Goal: Navigation & Orientation: Find specific page/section

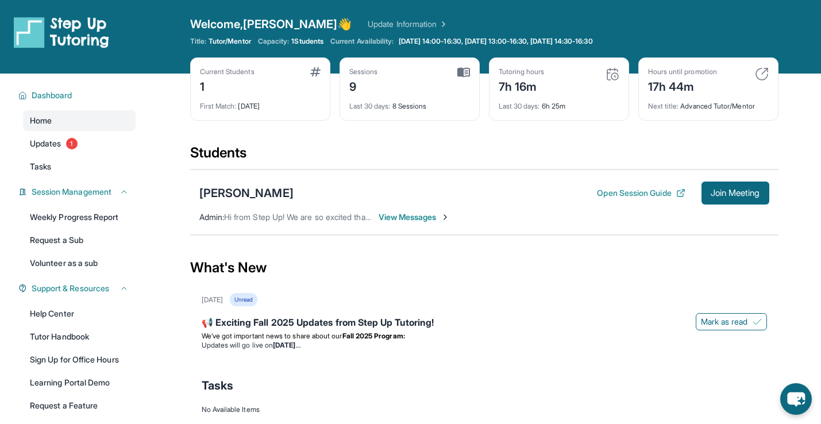
click at [574, 86] on div "Tutoring hours 7h 16m" at bounding box center [559, 81] width 121 height 28
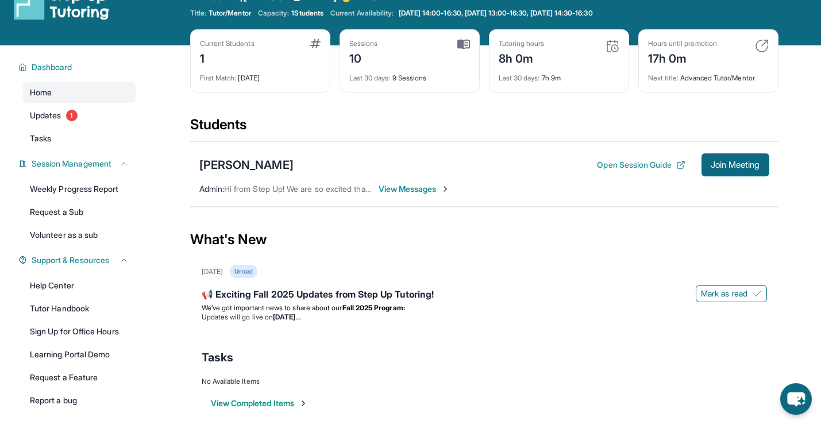
click at [496, 178] on div "[PERSON_NAME] Open Session Guide Join Meeting Admin : Hi from Step Up! We are s…" at bounding box center [484, 174] width 589 height 66
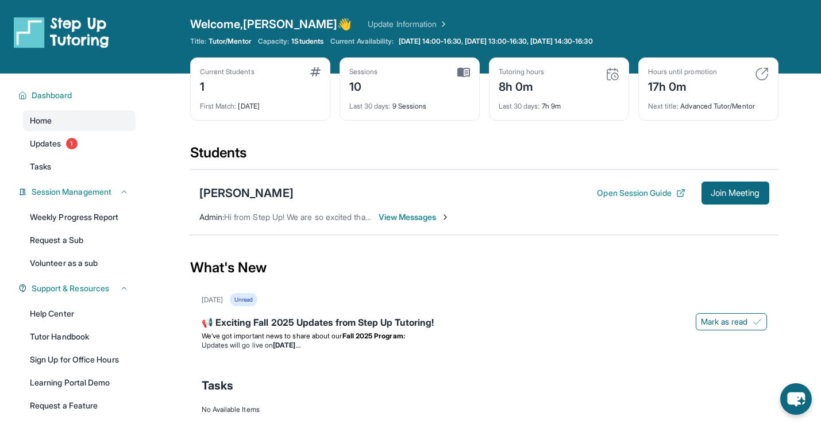
click at [756, 74] on img at bounding box center [762, 74] width 14 height 14
drag, startPoint x: 590, startPoint y: 97, endPoint x: 494, endPoint y: 80, distance: 98.0
click at [494, 80] on div "Tutoring hours 8h 0m Last 30 days : 7h 9m" at bounding box center [559, 88] width 140 height 63
drag, startPoint x: 495, startPoint y: 83, endPoint x: 562, endPoint y: 93, distance: 67.5
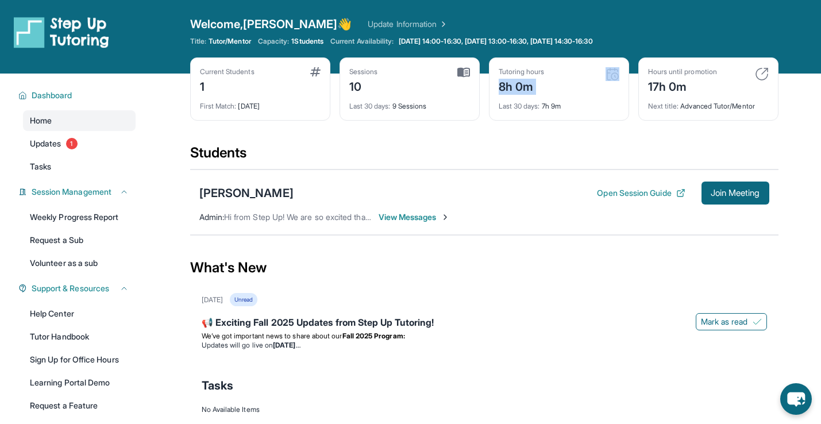
click at [563, 93] on div "Tutoring hours 8h 0m Last 30 days : 7h 9m" at bounding box center [559, 88] width 140 height 63
click at [562, 93] on div "Tutoring hours 8h 0m" at bounding box center [559, 81] width 121 height 28
drag, startPoint x: 562, startPoint y: 93, endPoint x: 486, endPoint y: 70, distance: 79.8
click at [486, 70] on div "Current Students 1 First Match : [DATE] Sessions 10 Last 30 days : 9 Sessions T…" at bounding box center [484, 100] width 589 height 86
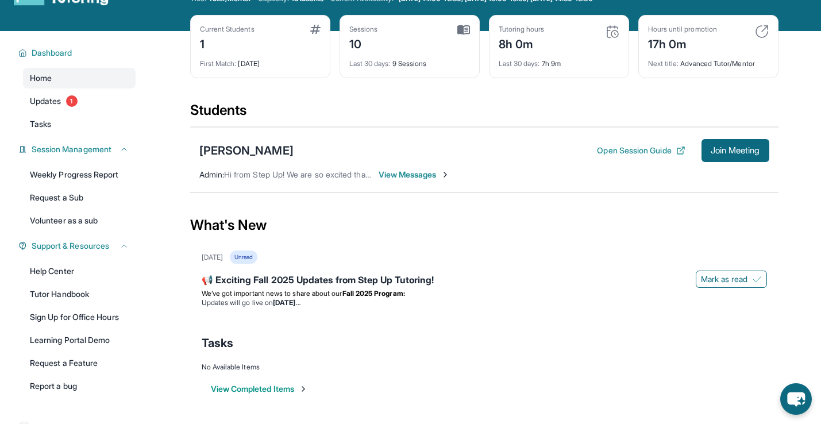
scroll to position [47, 0]
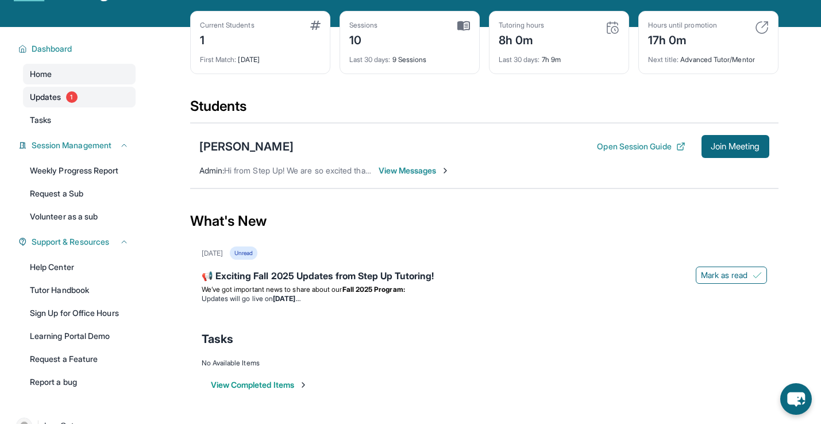
click at [63, 100] on link "Updates 1" at bounding box center [79, 97] width 113 height 21
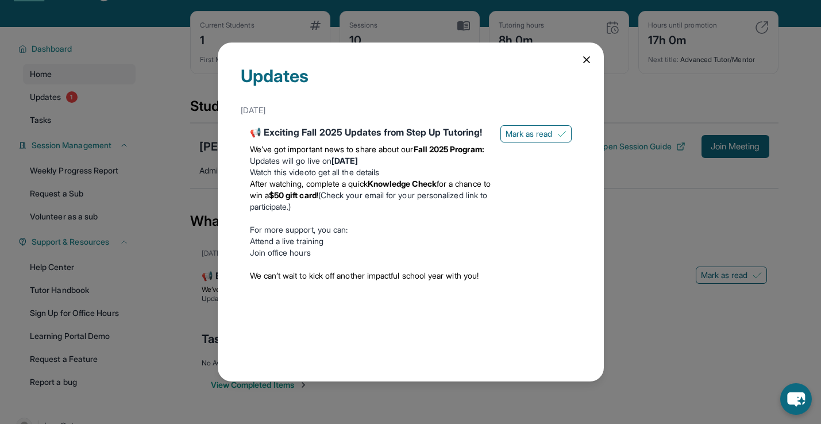
click at [581, 60] on icon at bounding box center [586, 59] width 11 height 11
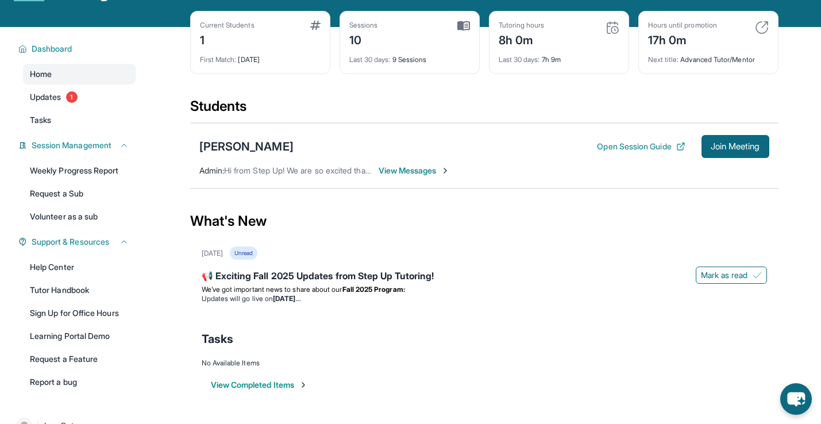
click at [500, 128] on div "[PERSON_NAME] Open Session Guide Join Meeting Admin : Hi from Step Up! We are s…" at bounding box center [484, 156] width 589 height 66
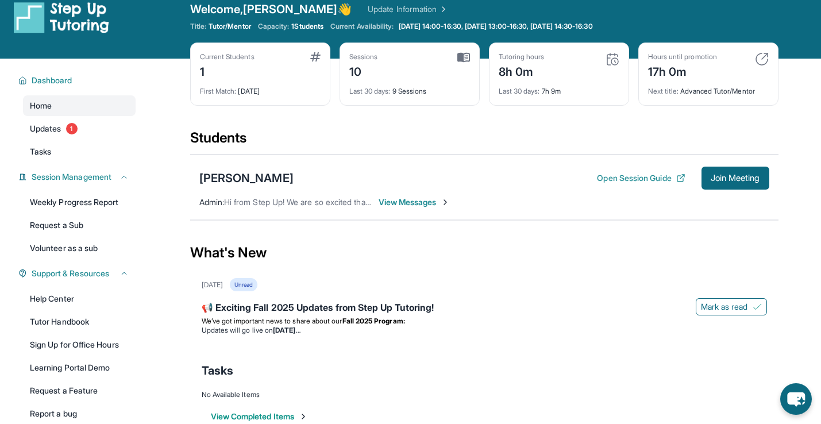
scroll to position [0, 0]
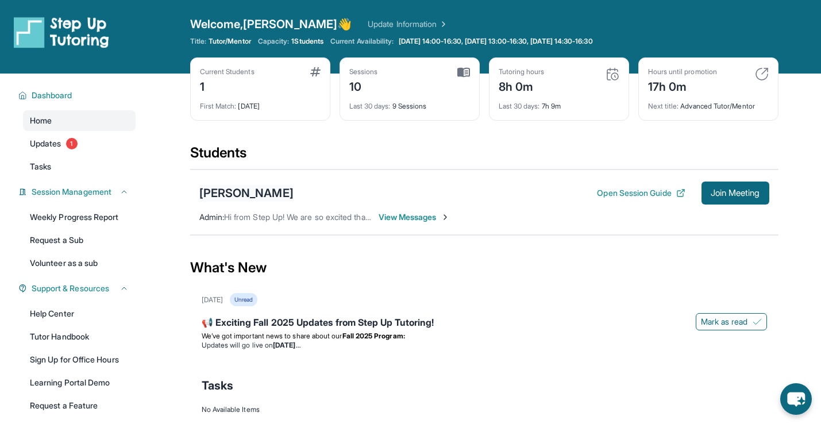
click at [234, 189] on div "[PERSON_NAME]" at bounding box center [246, 193] width 94 height 16
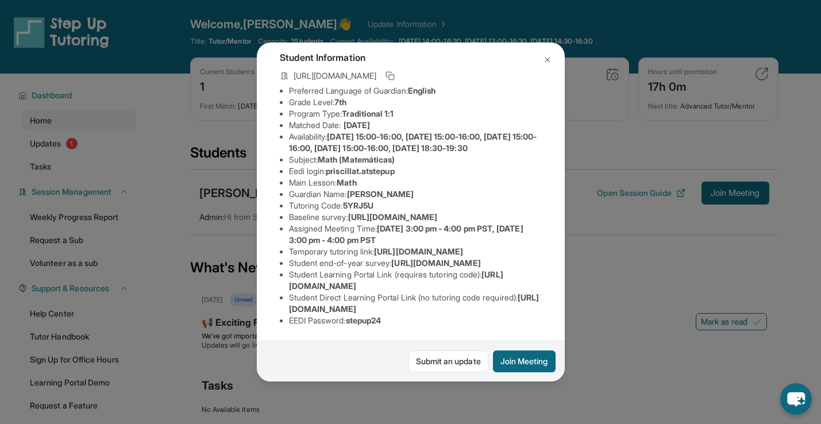
scroll to position [178, 0]
click at [552, 55] on button at bounding box center [547, 59] width 23 height 23
